Goal: Transaction & Acquisition: Purchase product/service

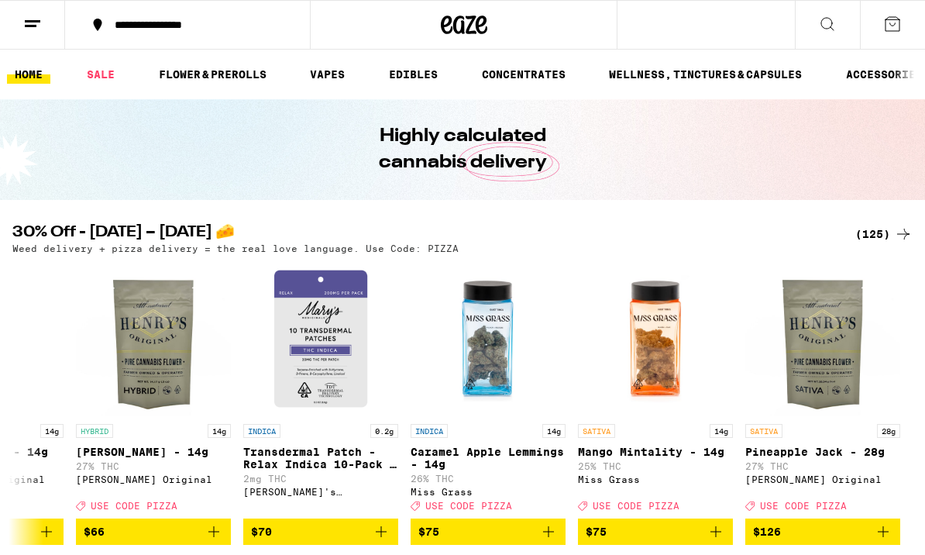
scroll to position [0, 20017]
click at [879, 234] on div "(125)" at bounding box center [883, 234] width 57 height 19
